Goal: Navigation & Orientation: Find specific page/section

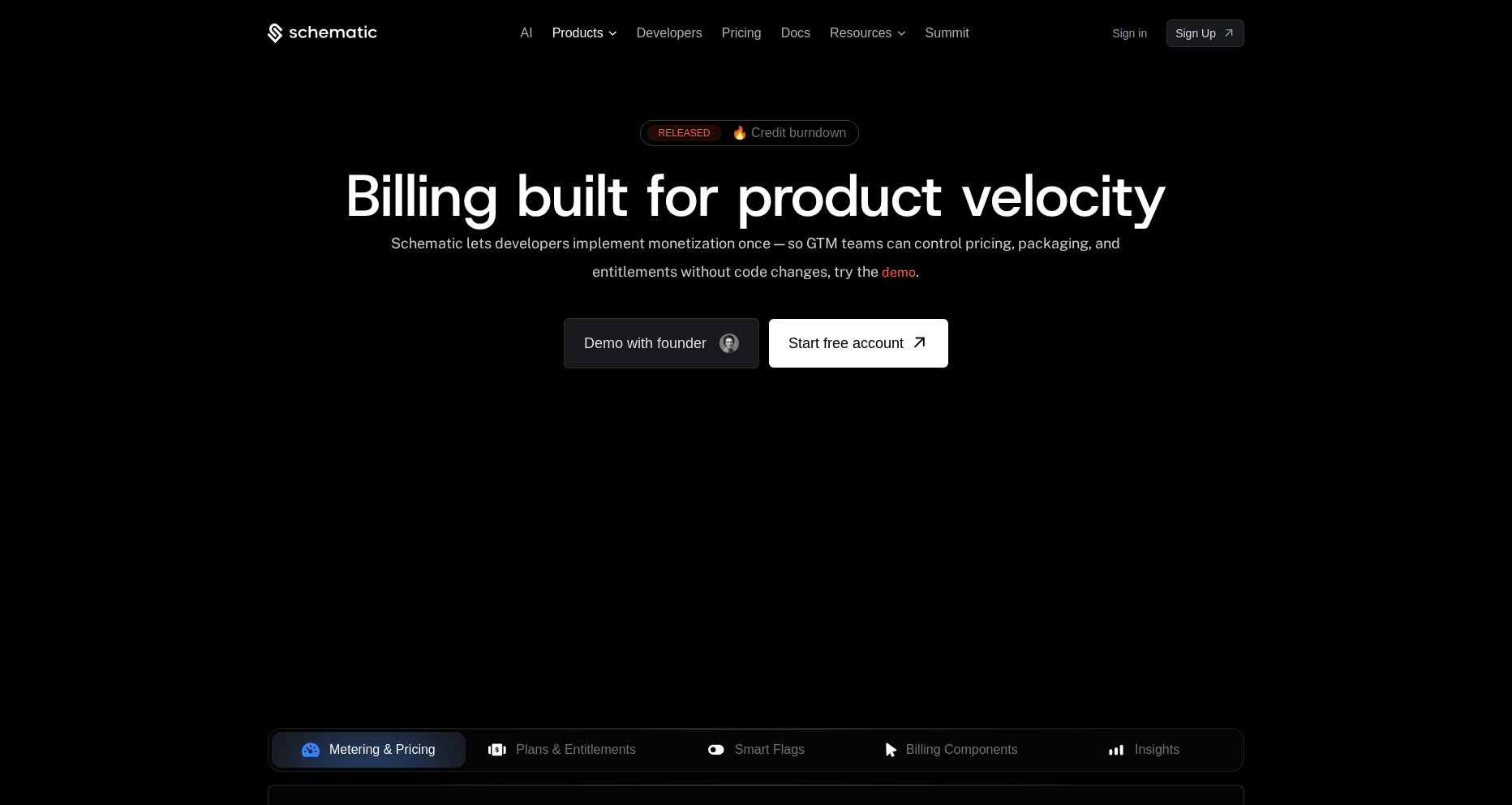
click at [595, 36] on span "Products" at bounding box center [578, 32] width 51 height 14
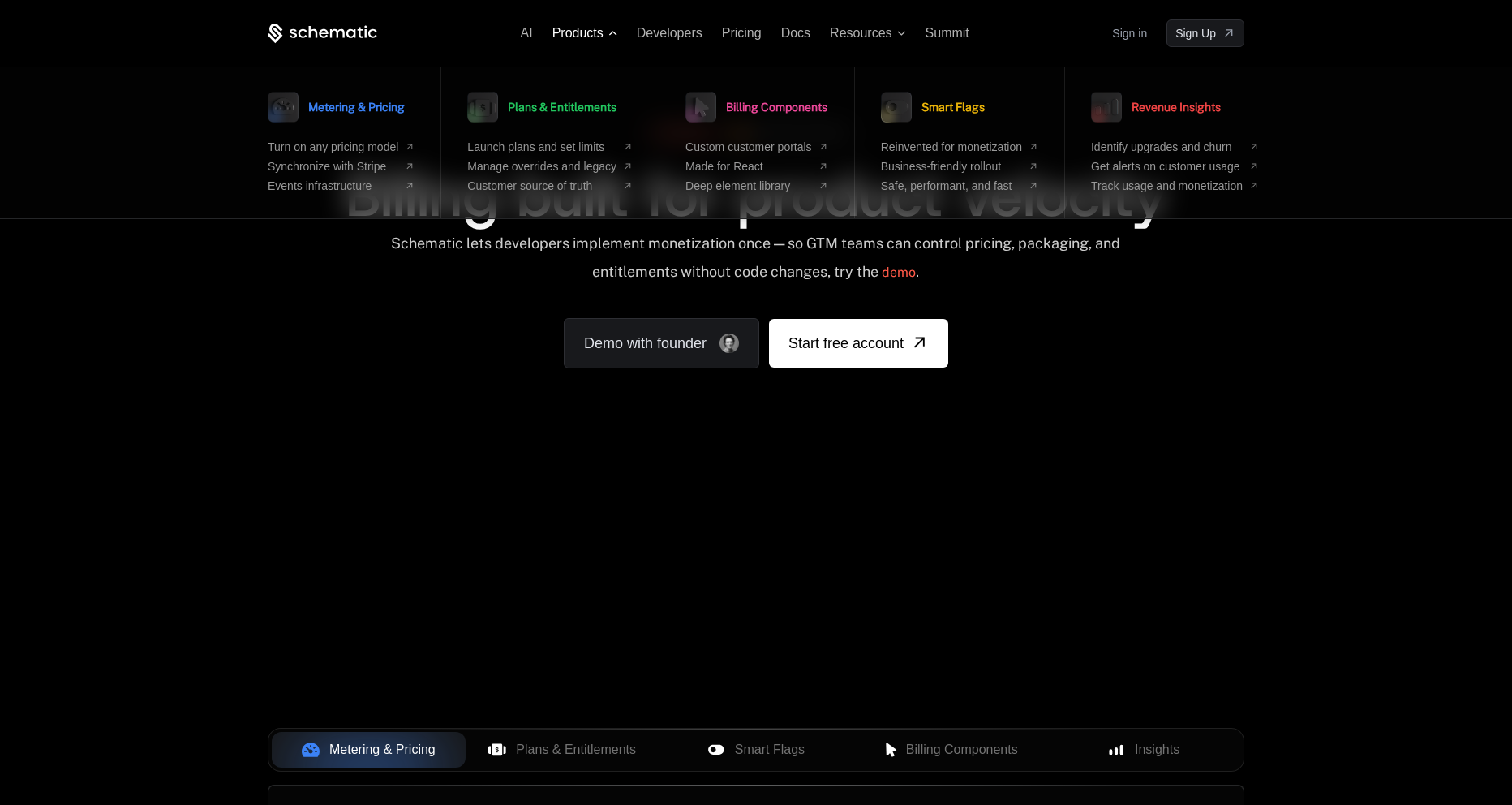
click at [596, 35] on span "Products" at bounding box center [578, 32] width 51 height 14
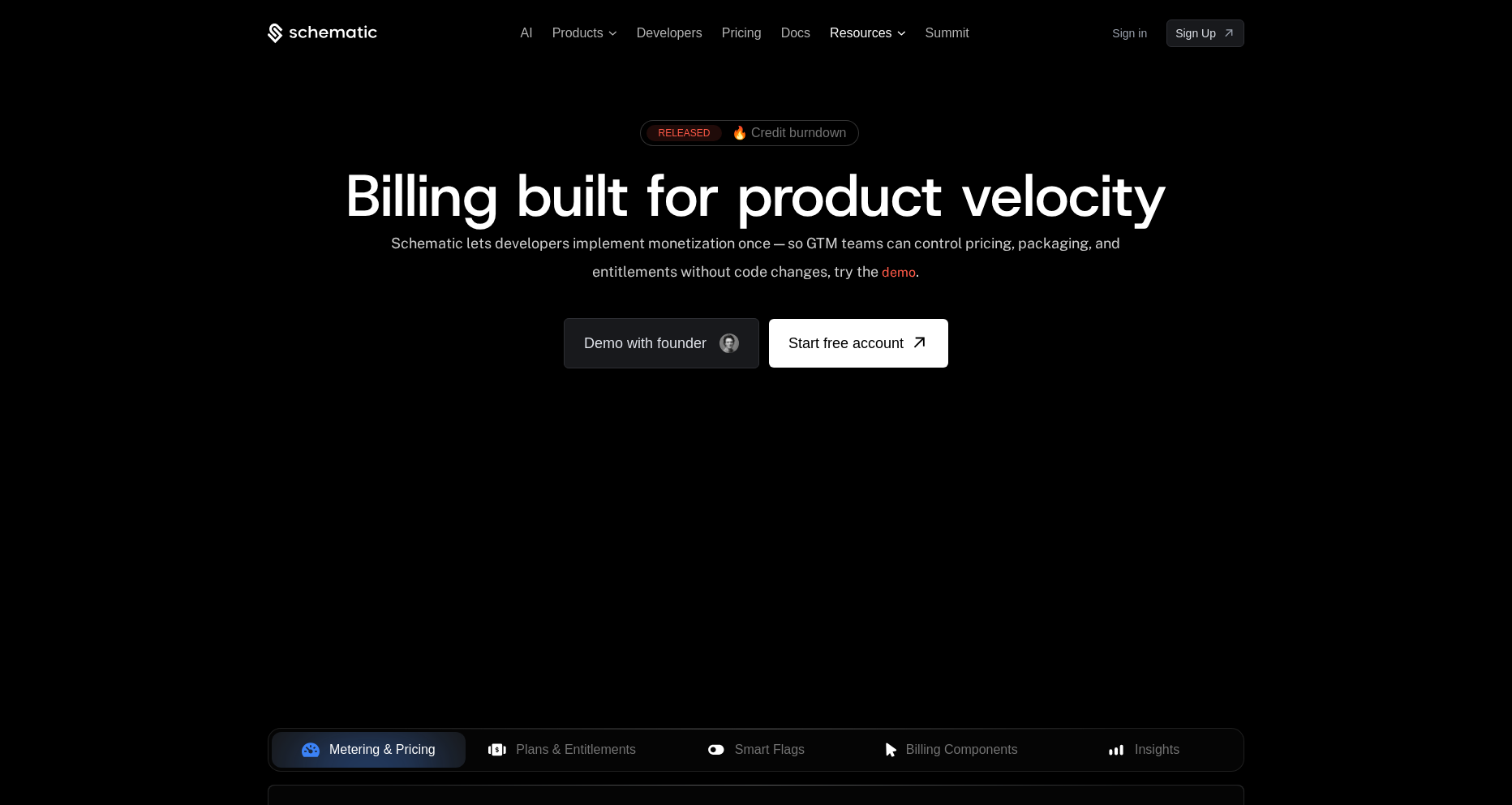
click at [851, 36] on span "Resources" at bounding box center [860, 32] width 62 height 14
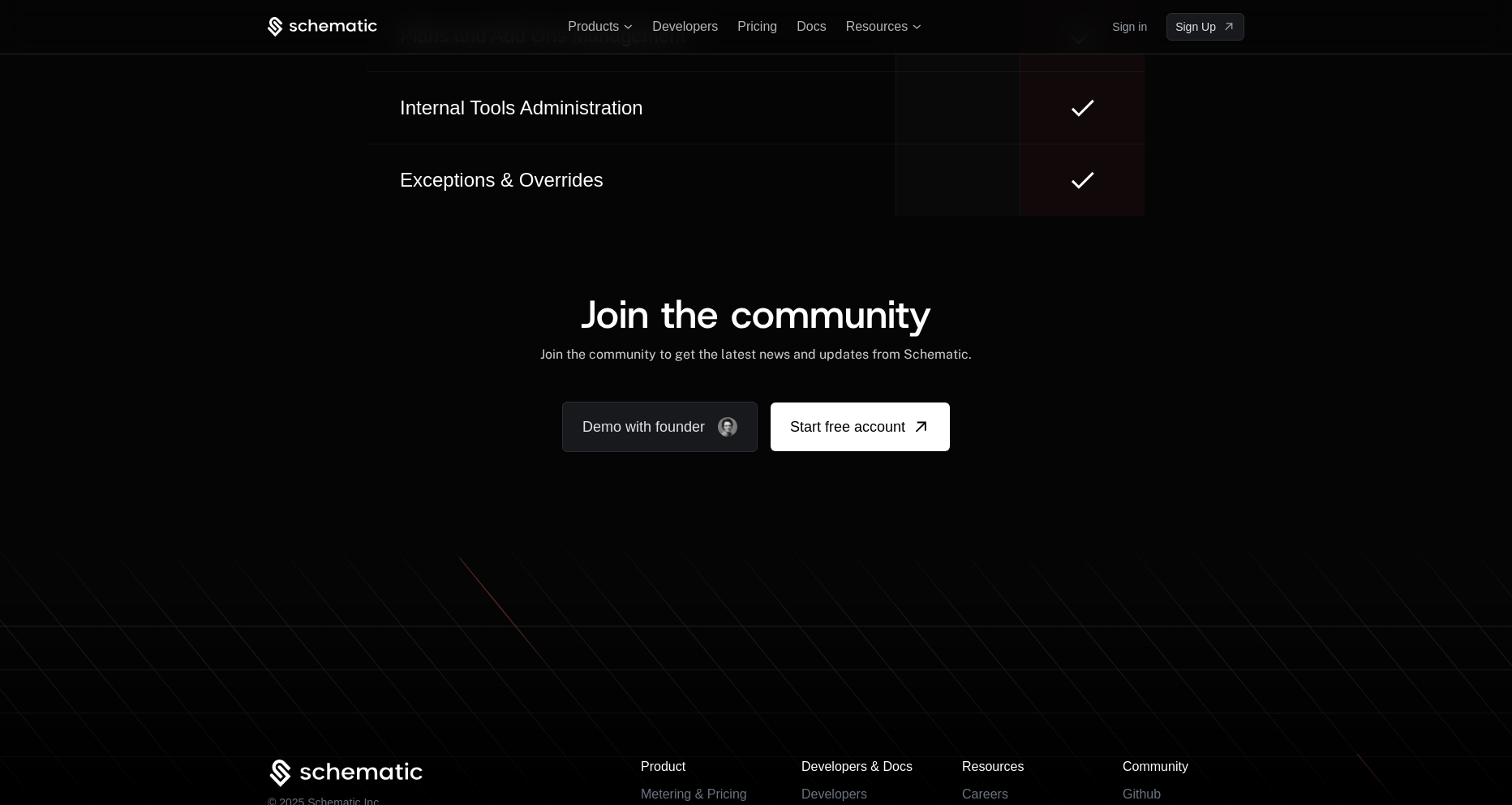
scroll to position [9616, 0]
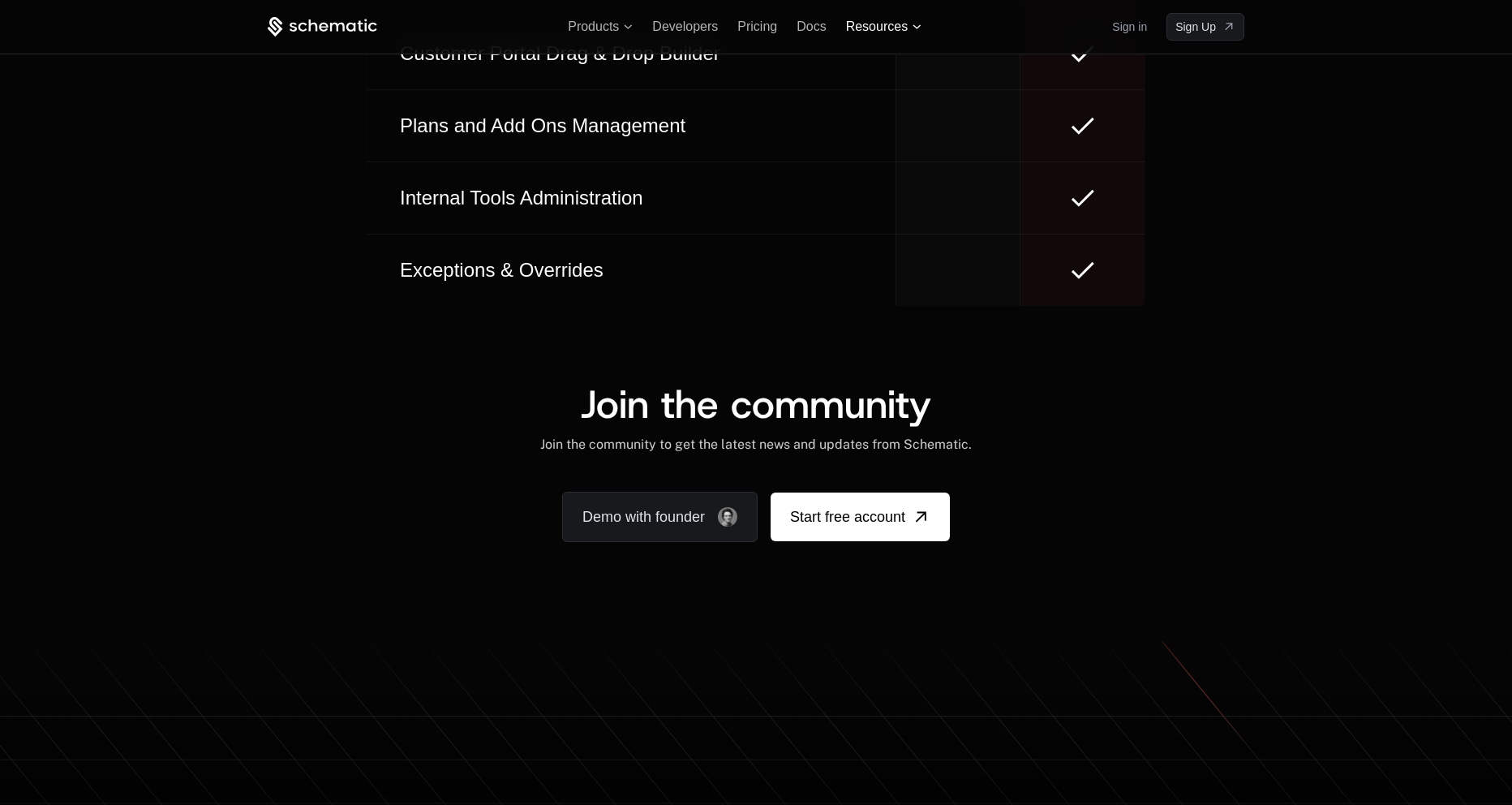
click at [903, 30] on span "Resources" at bounding box center [876, 27] width 62 height 14
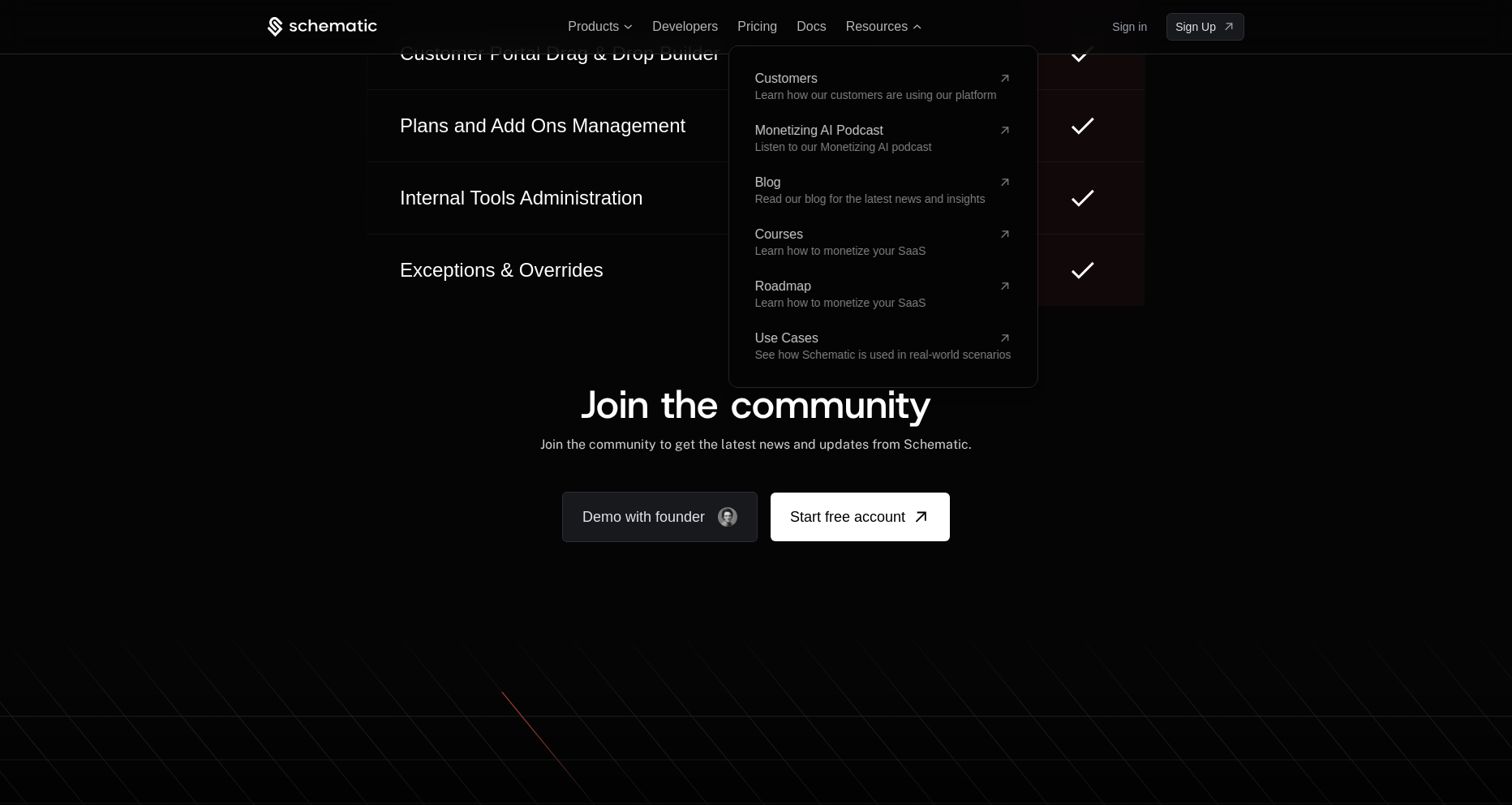
scroll to position [9597, 0]
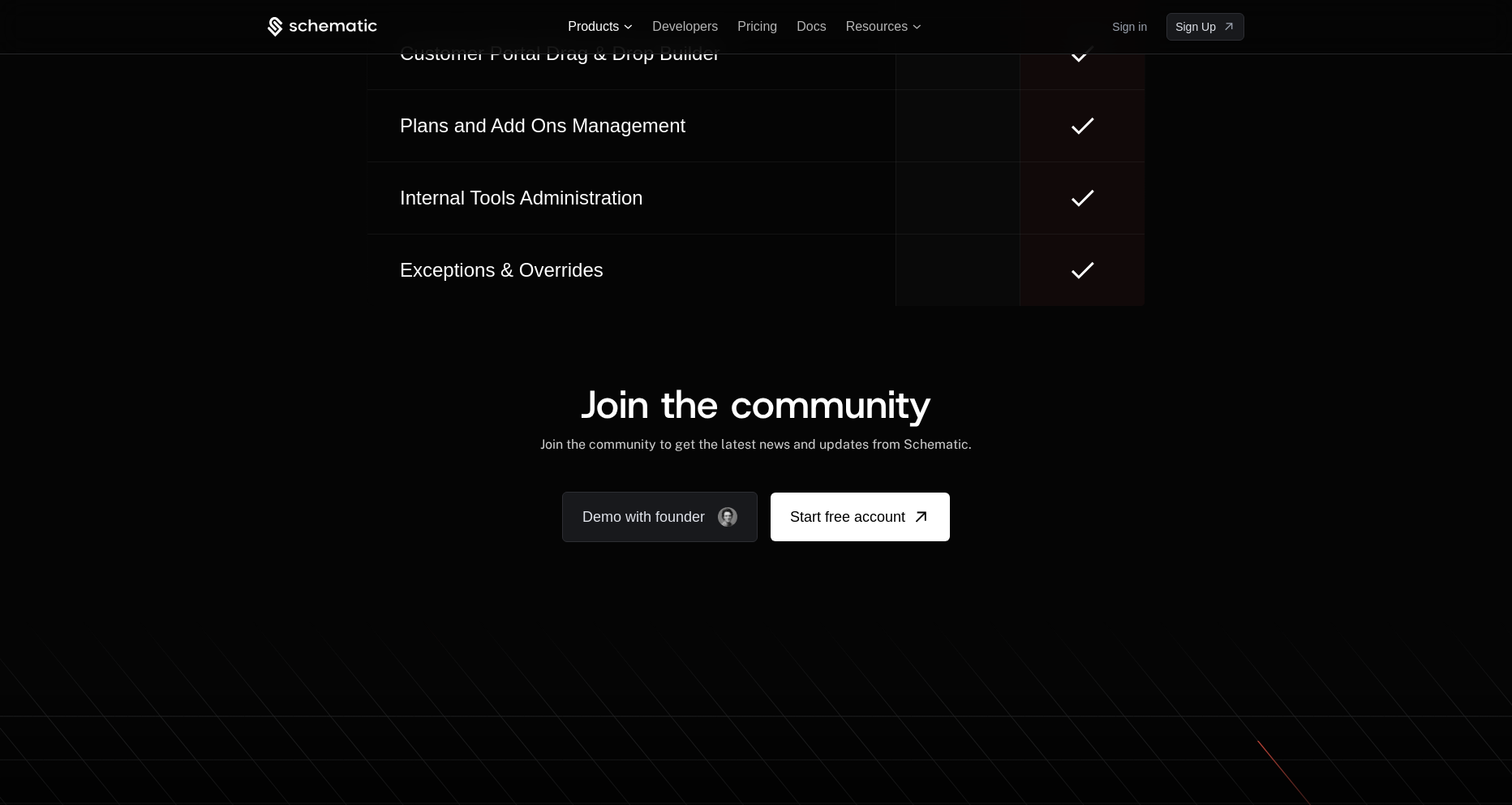
click at [598, 28] on span "Products" at bounding box center [593, 27] width 51 height 14
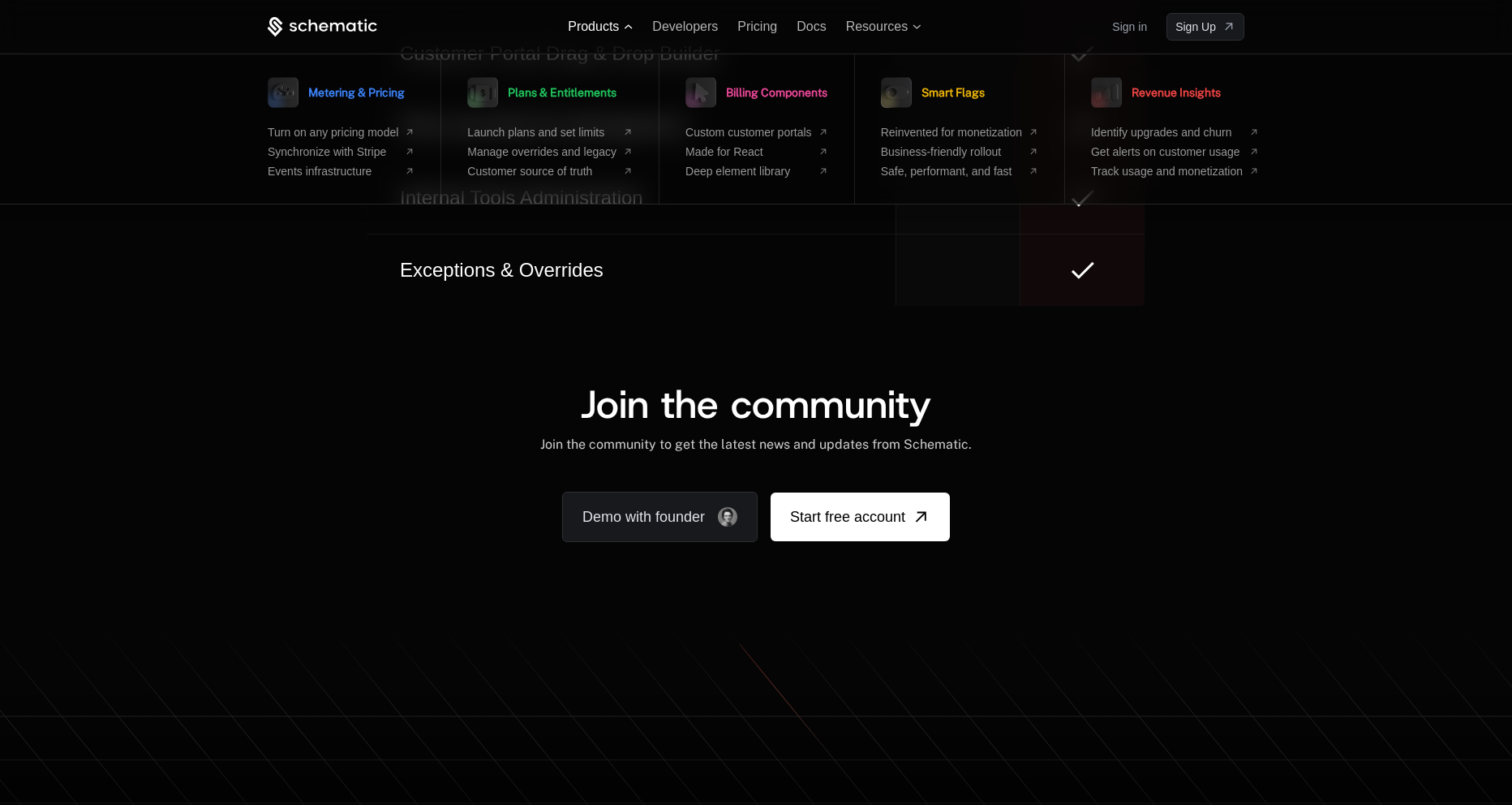
click at [598, 28] on span "Products" at bounding box center [593, 27] width 51 height 14
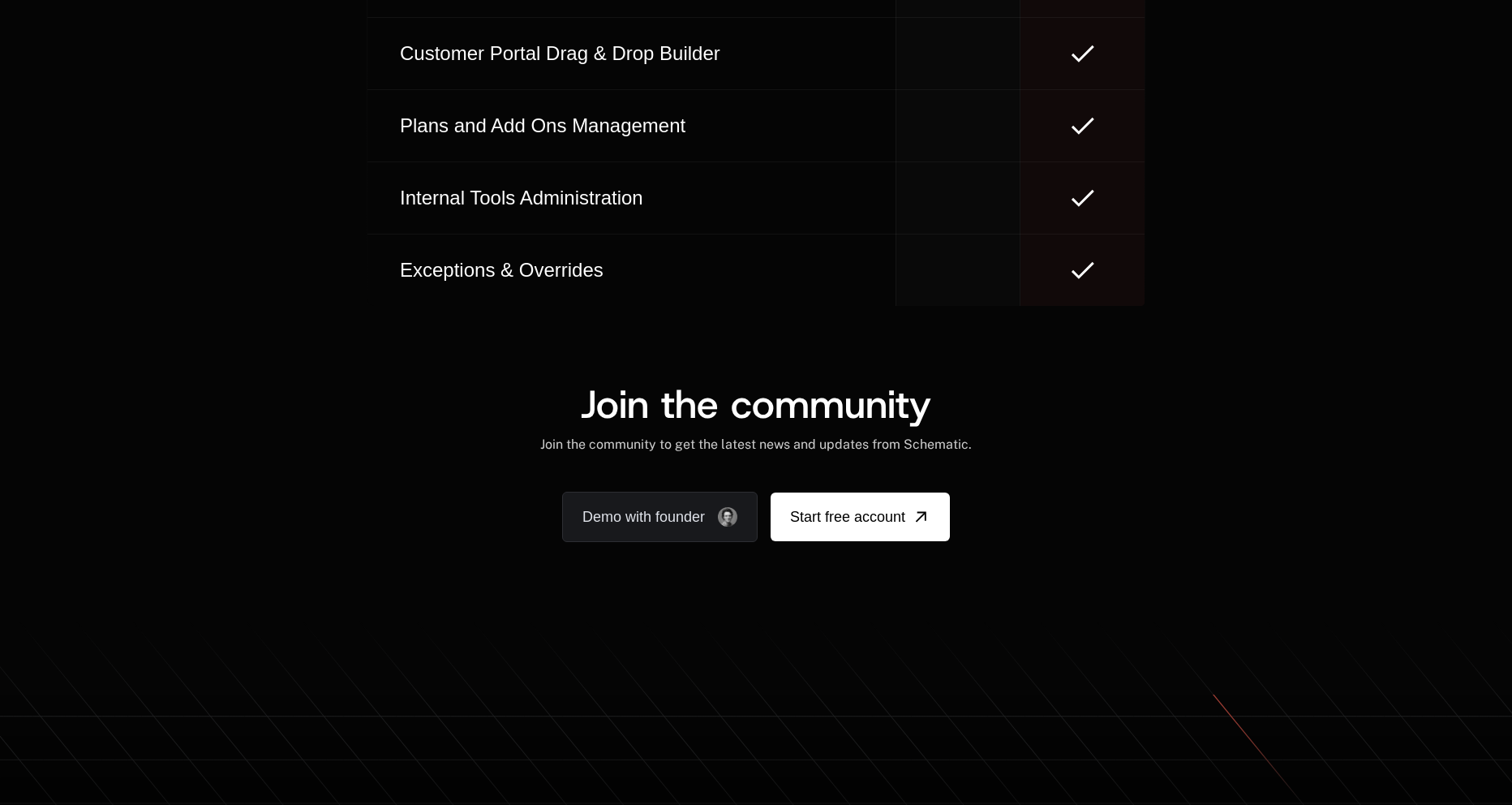
scroll to position [10038, 0]
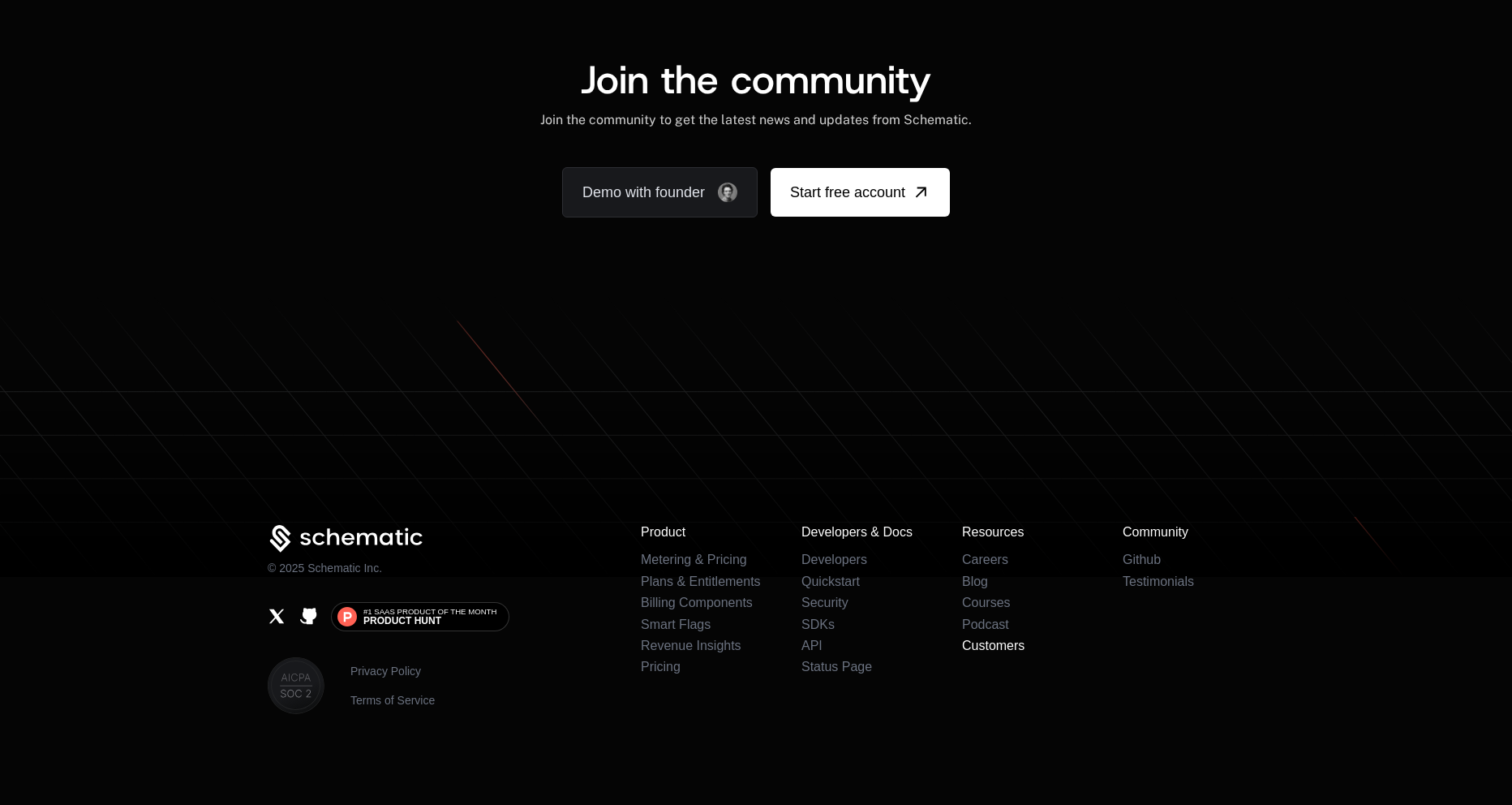
click at [986, 642] on link "Customers" at bounding box center [993, 645] width 63 height 14
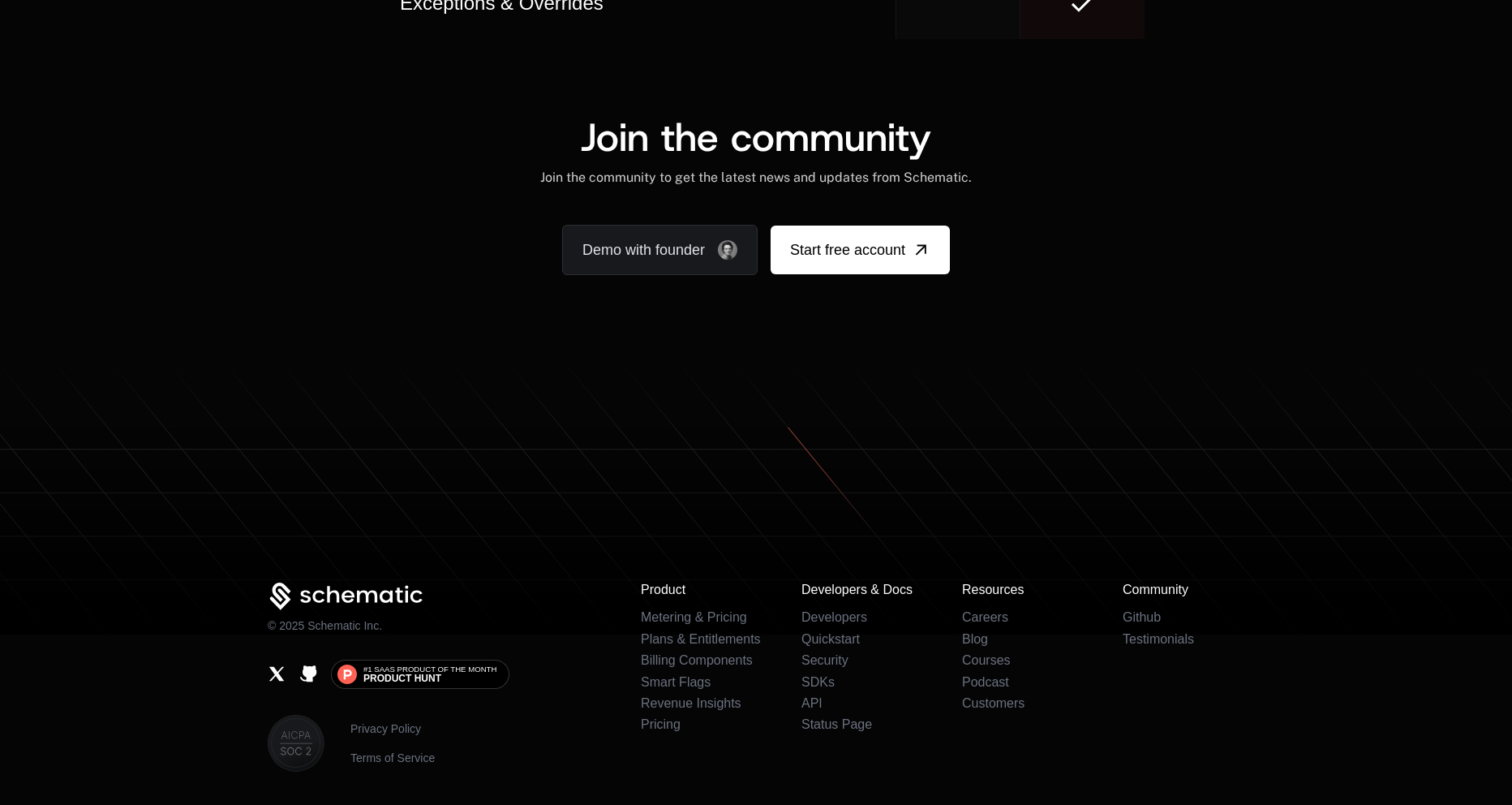
scroll to position [9957, 0]
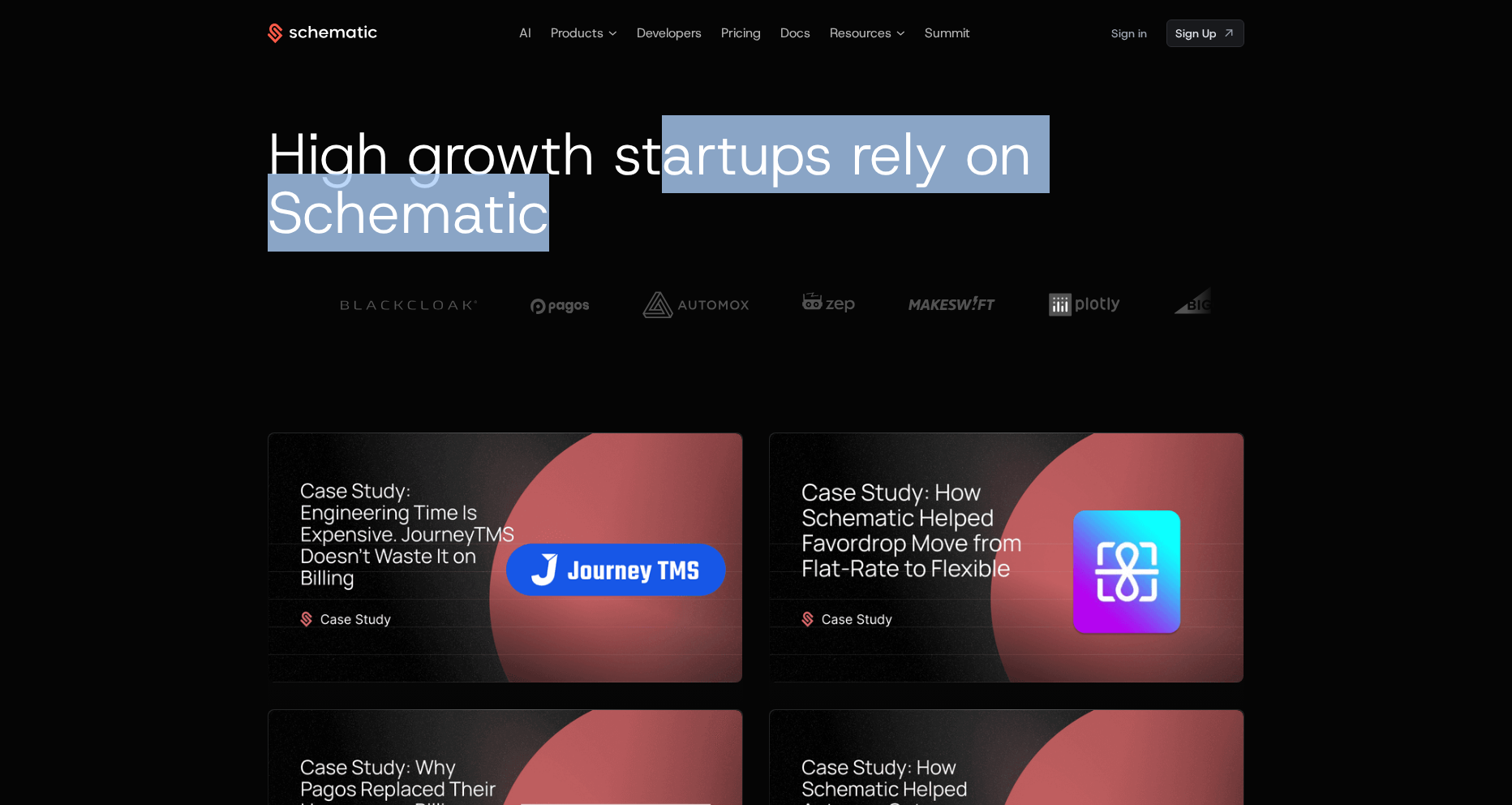
drag, startPoint x: 676, startPoint y: 194, endPoint x: 1018, endPoint y: 251, distance: 346.7
click at [989, 251] on div "High growth startups rely on Schematic" at bounding box center [756, 234] width 977 height 216
click at [1018, 251] on div "High growth startups rely on Schematic" at bounding box center [756, 234] width 977 height 216
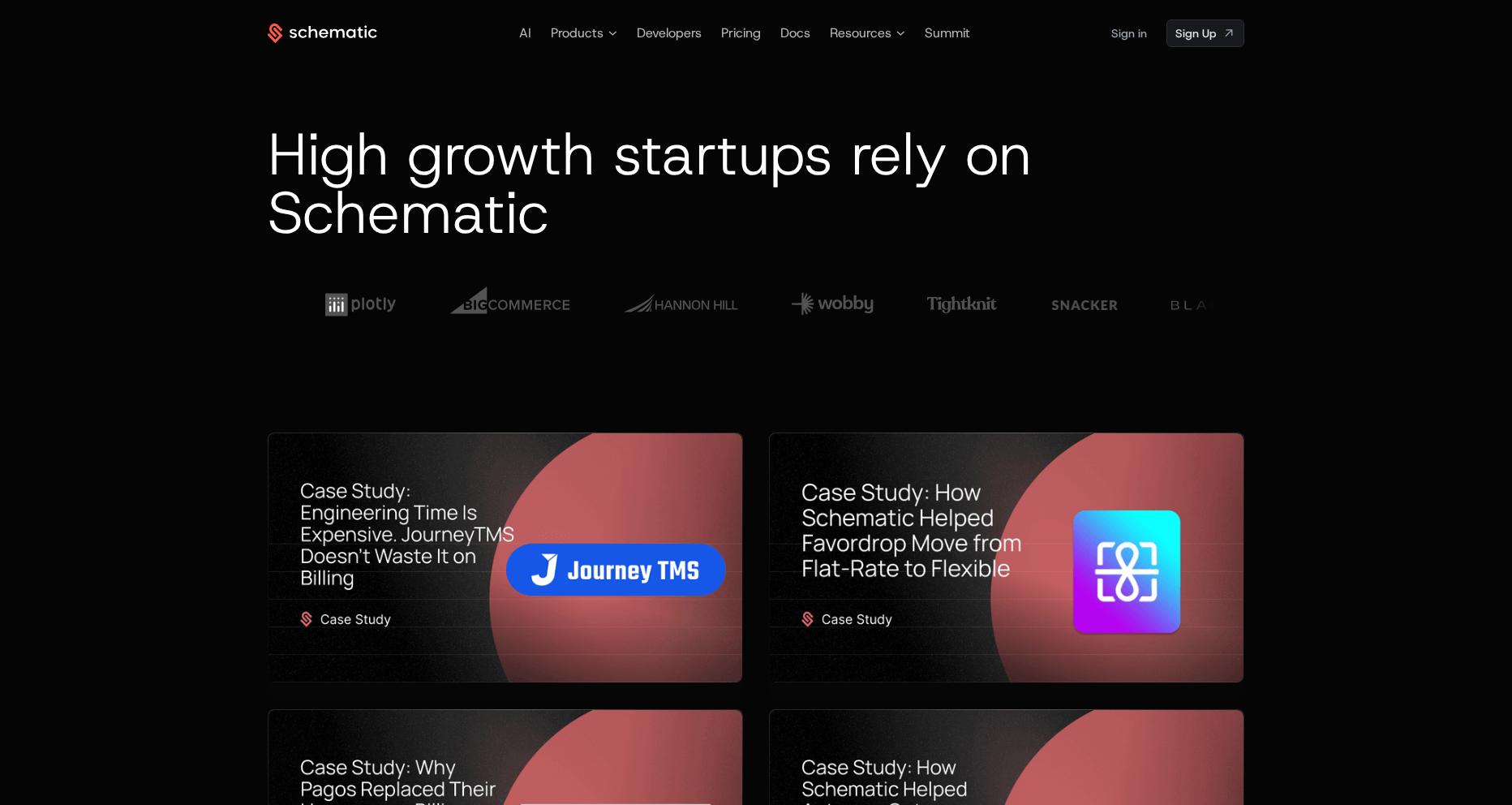
drag, startPoint x: 205, startPoint y: 132, endPoint x: 239, endPoint y: 99, distance: 47.4
click at [205, 132] on div "AI Products Developers Pricing Docs Resources Summit Sign in Sign Up High growt…" at bounding box center [756, 215] width 1512 height 432
click at [1284, 154] on div "AI Products Developers Pricing Docs Resources Summit Sign in Sign Up High growt…" at bounding box center [756, 215] width 1512 height 432
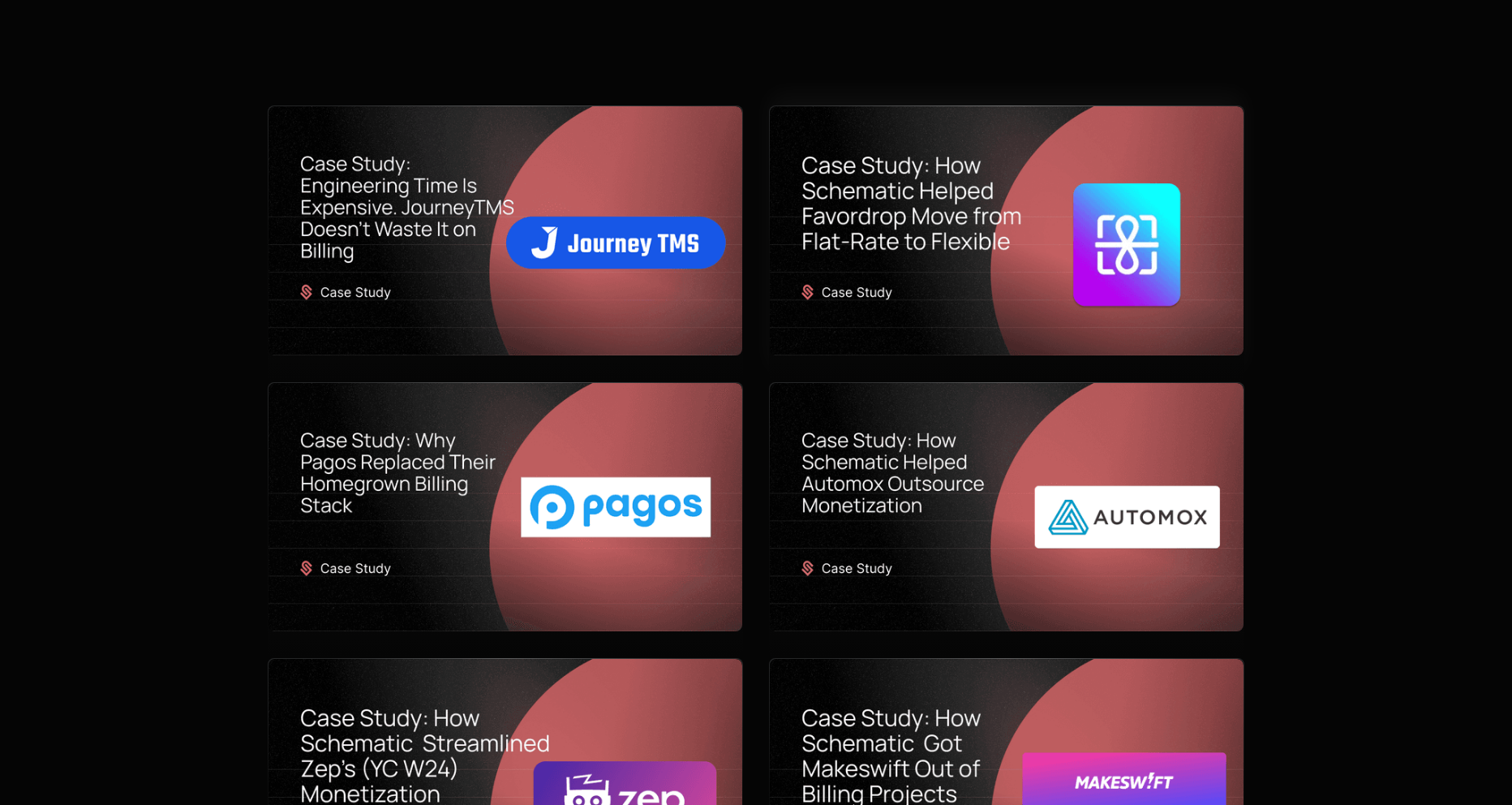
scroll to position [325, 0]
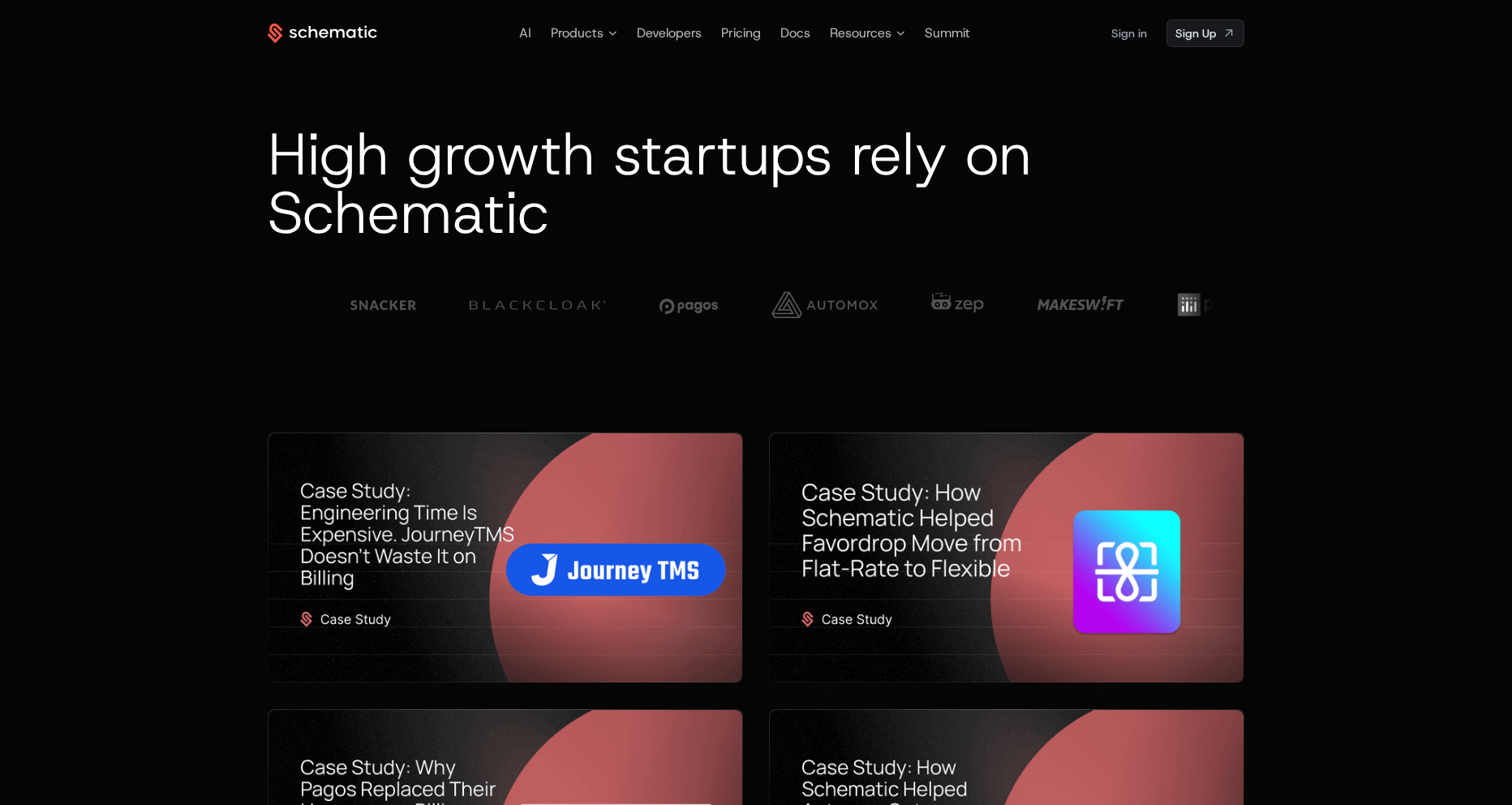
click at [1371, 122] on div "AI Products Developers Pricing Docs Resources Summit Sign in Sign Up High growt…" at bounding box center [756, 215] width 1512 height 432
